Goal: Information Seeking & Learning: Check status

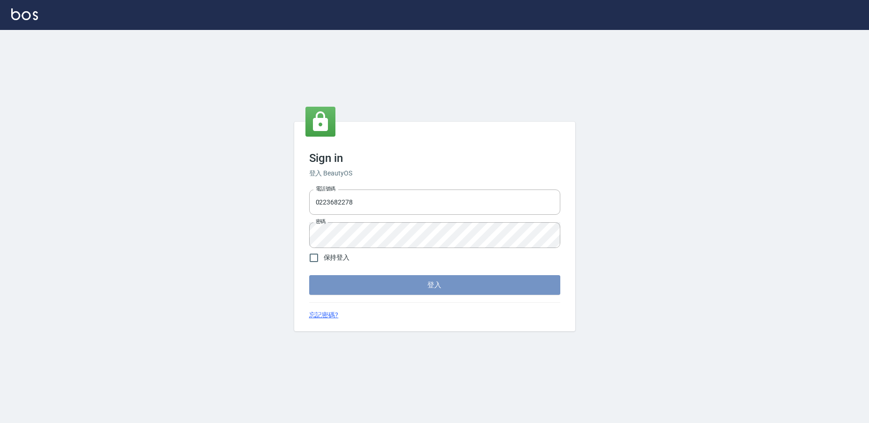
click at [416, 295] on button "登入" at bounding box center [434, 285] width 251 height 20
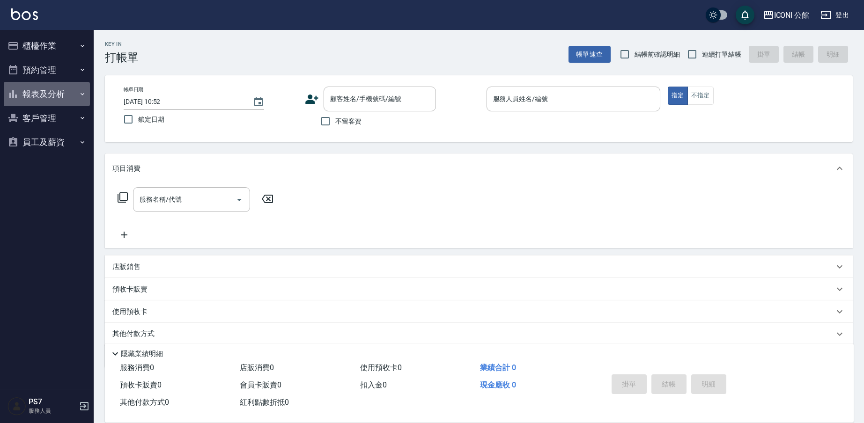
click at [40, 96] on button "報表及分析" at bounding box center [47, 94] width 86 height 24
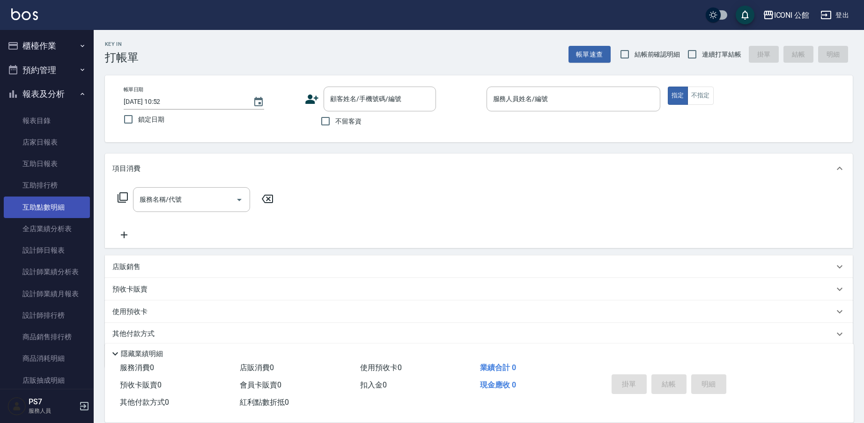
click at [52, 206] on link "互助點數明細" at bounding box center [47, 208] width 86 height 22
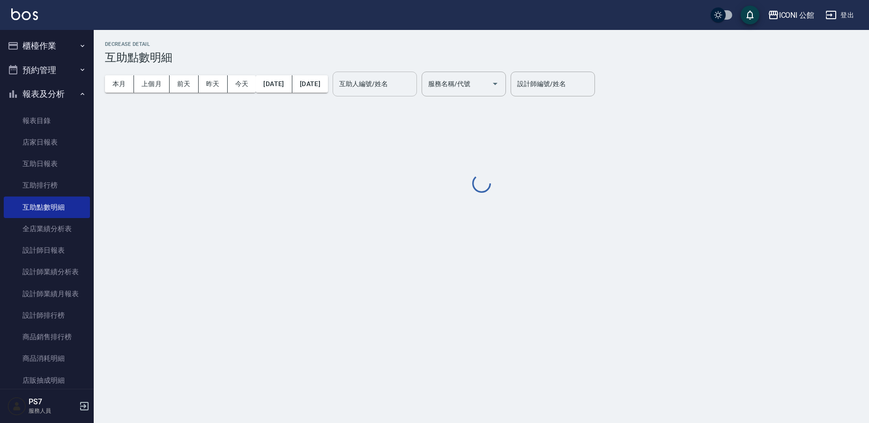
click at [385, 73] on div "互助人編號/姓名" at bounding box center [374, 84] width 84 height 25
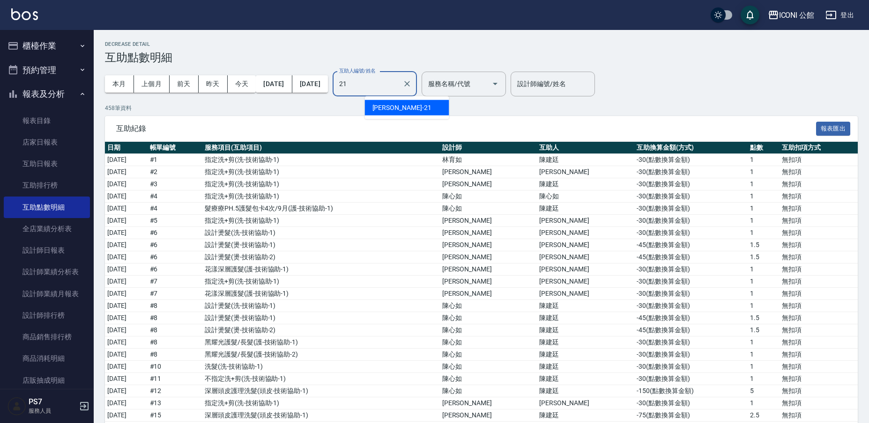
type input "[PERSON_NAME]-21"
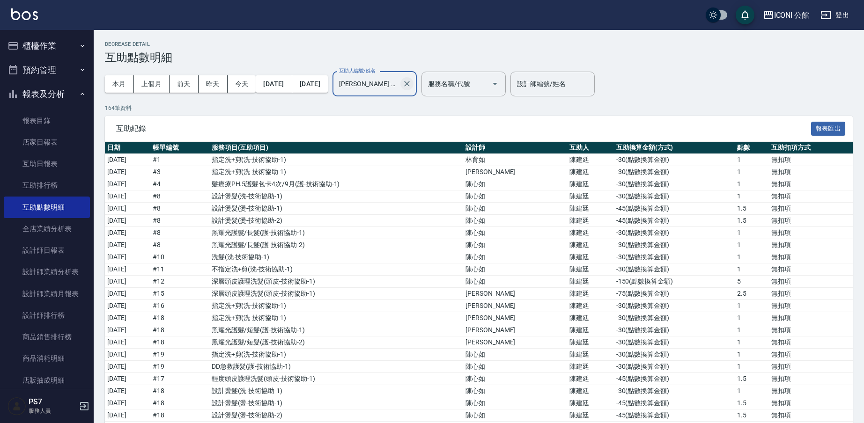
click at [413, 84] on button "Clear" at bounding box center [406, 83] width 13 height 13
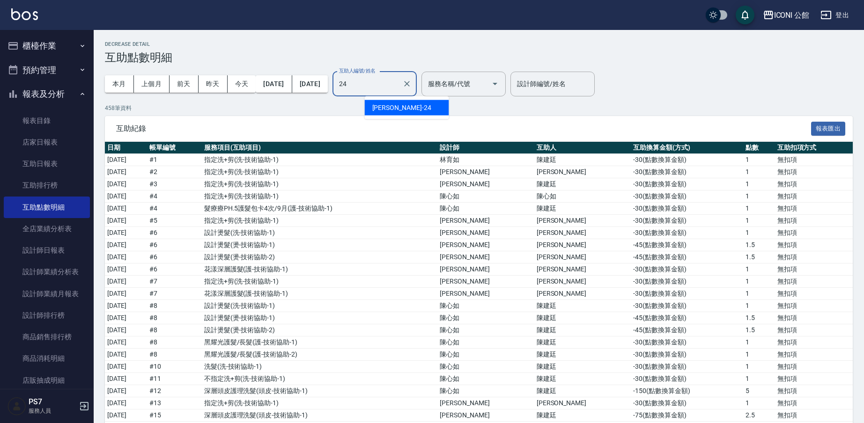
type input "[PERSON_NAME]-24"
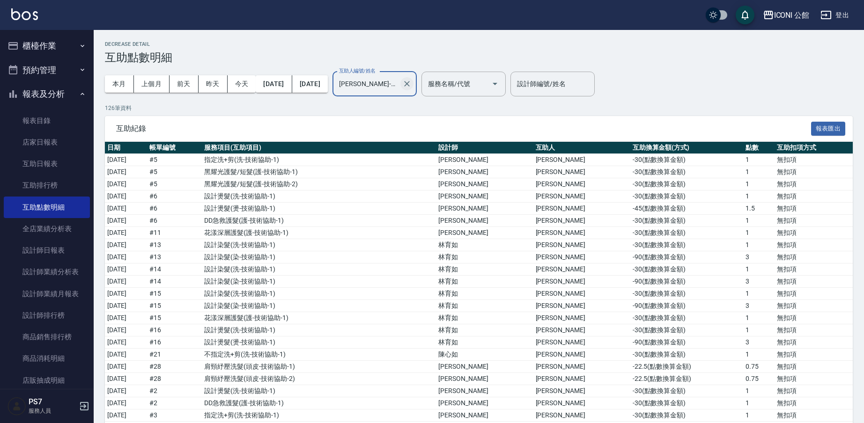
click at [410, 84] on icon "Clear" at bounding box center [407, 84] width 6 height 6
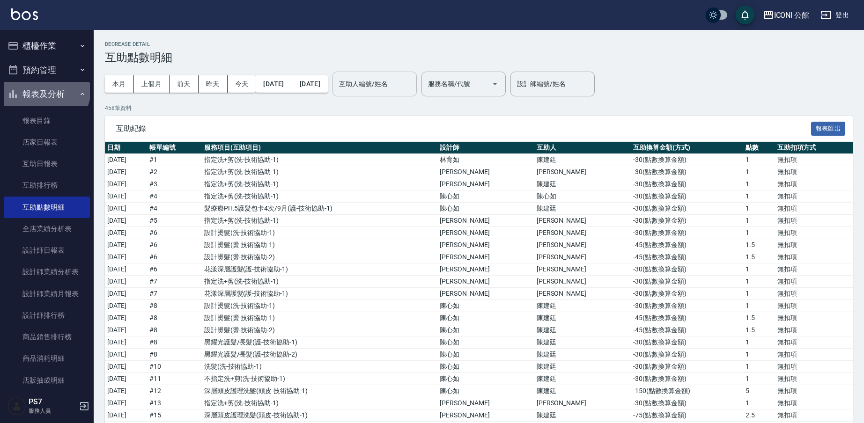
click at [45, 89] on button "報表及分析" at bounding box center [47, 94] width 86 height 24
